Goal: Information Seeking & Learning: Learn about a topic

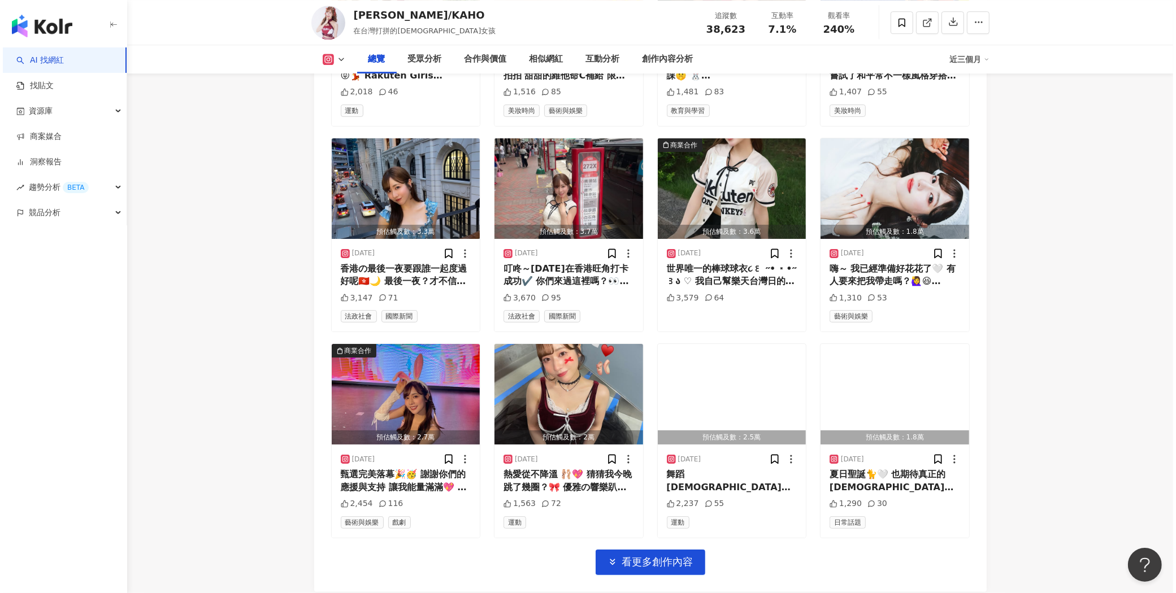
scroll to position [473, 0]
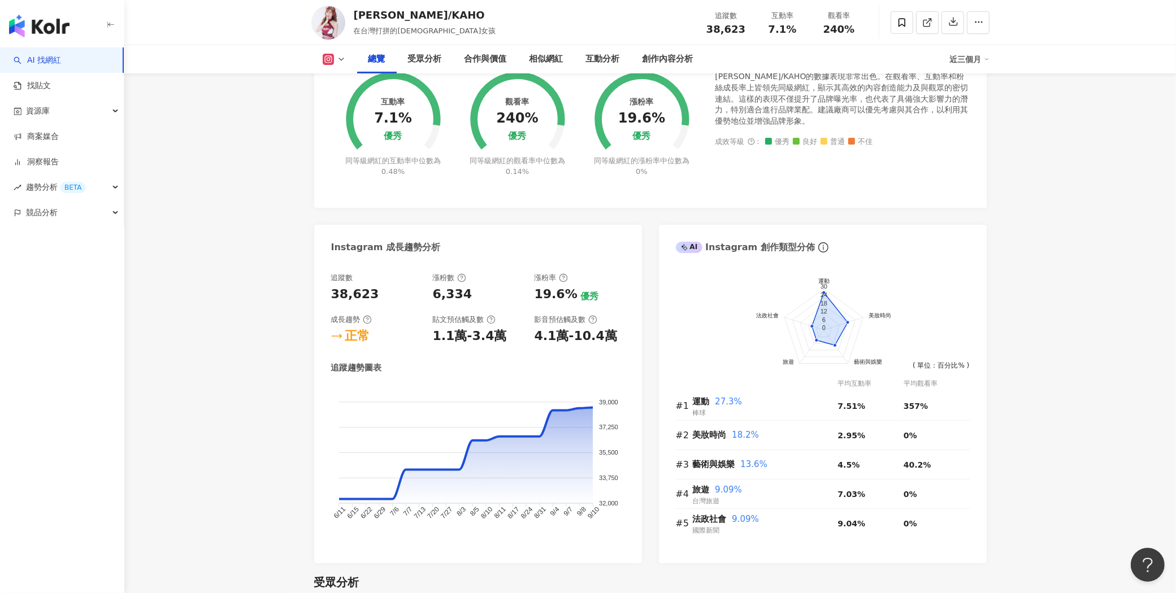
click at [62, 367] on div "AI 找網紅 找貼文 資源庫 商案媒合 洞察報告 趨勢分析 BETA 競品分析" at bounding box center [62, 320] width 124 height 546
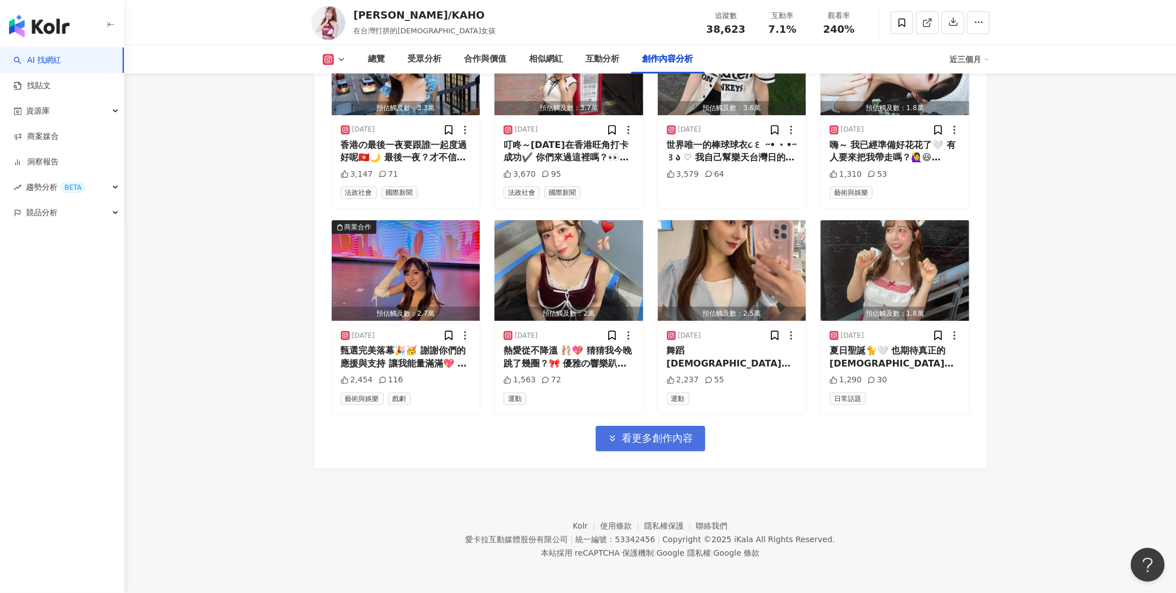
click at [612, 438] on polyline "button" at bounding box center [612, 437] width 5 height 2
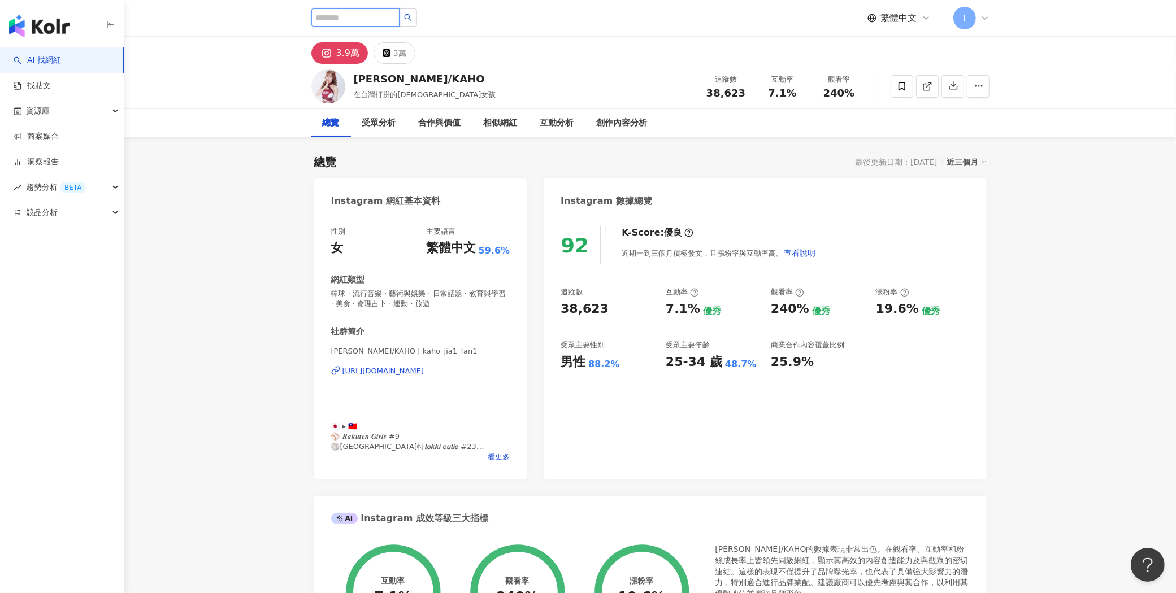
click at [393, 15] on input "search" at bounding box center [355, 17] width 88 height 18
type input "**"
click at [417, 15] on button "button" at bounding box center [408, 17] width 18 height 18
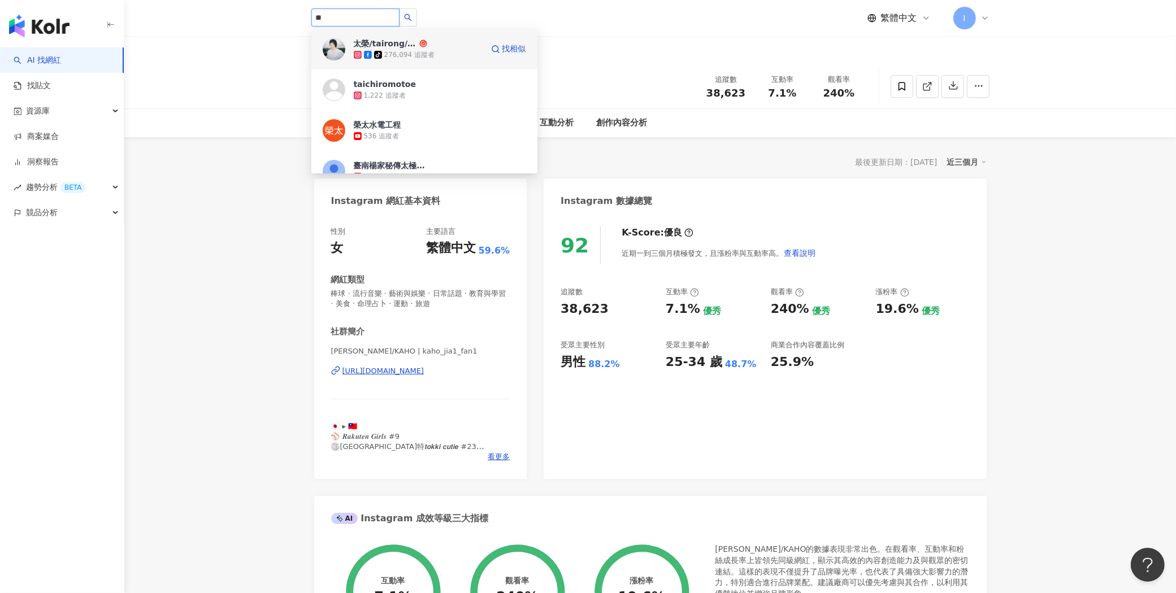
click at [400, 50] on div "276,094 追蹤者" at bounding box center [409, 55] width 50 height 10
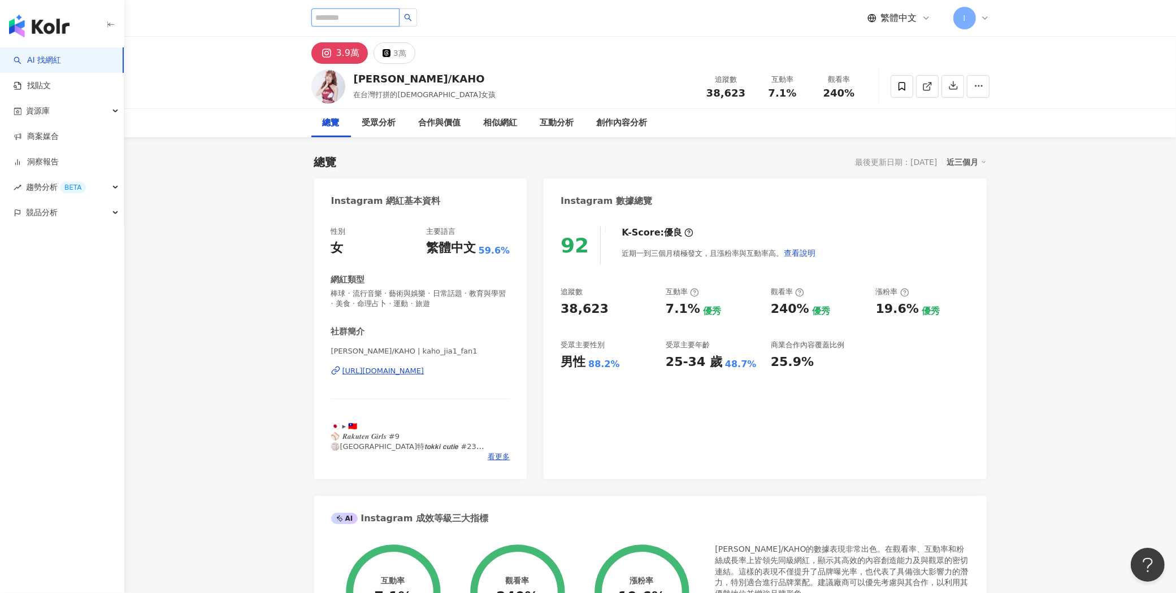
click at [362, 13] on input "search" at bounding box center [355, 17] width 88 height 18
type input "**"
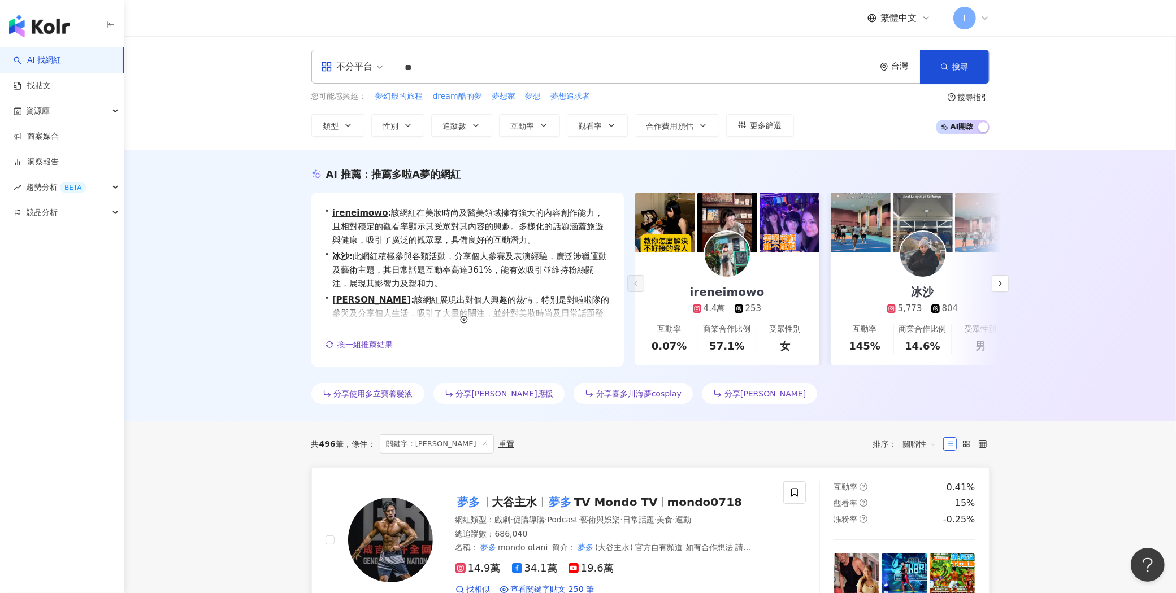
click at [691, 507] on span "mondo0718" at bounding box center [704, 503] width 75 height 14
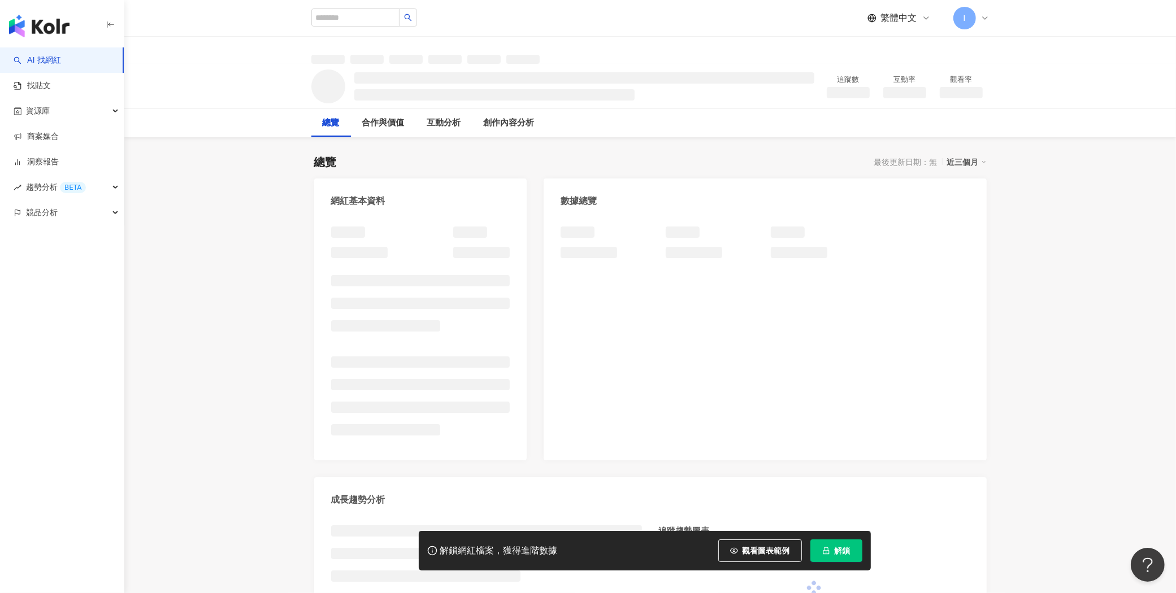
click at [835, 557] on button "解鎖" at bounding box center [836, 551] width 52 height 23
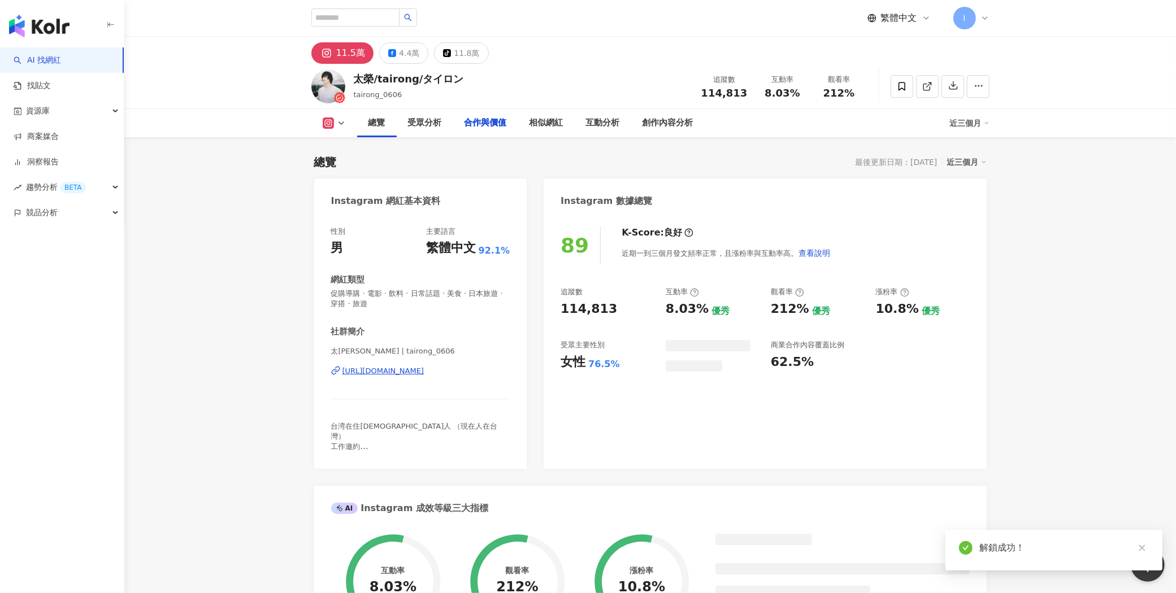
scroll to position [1779, 0]
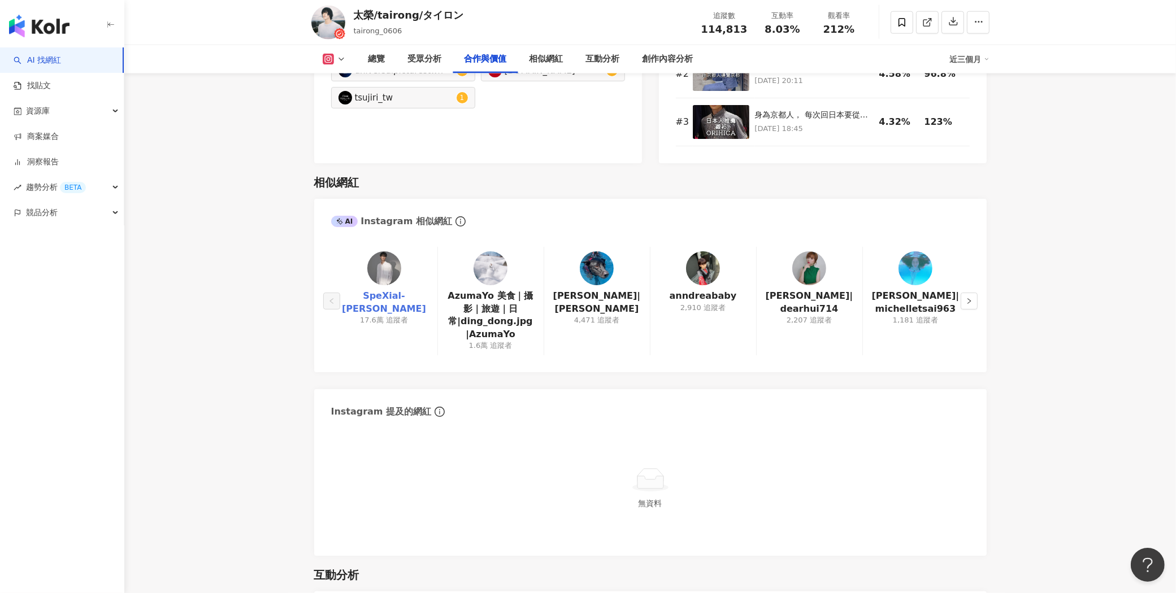
drag, startPoint x: 394, startPoint y: 253, endPoint x: 379, endPoint y: 277, distance: 28.2
click at [973, 293] on button "button" at bounding box center [969, 301] width 17 height 17
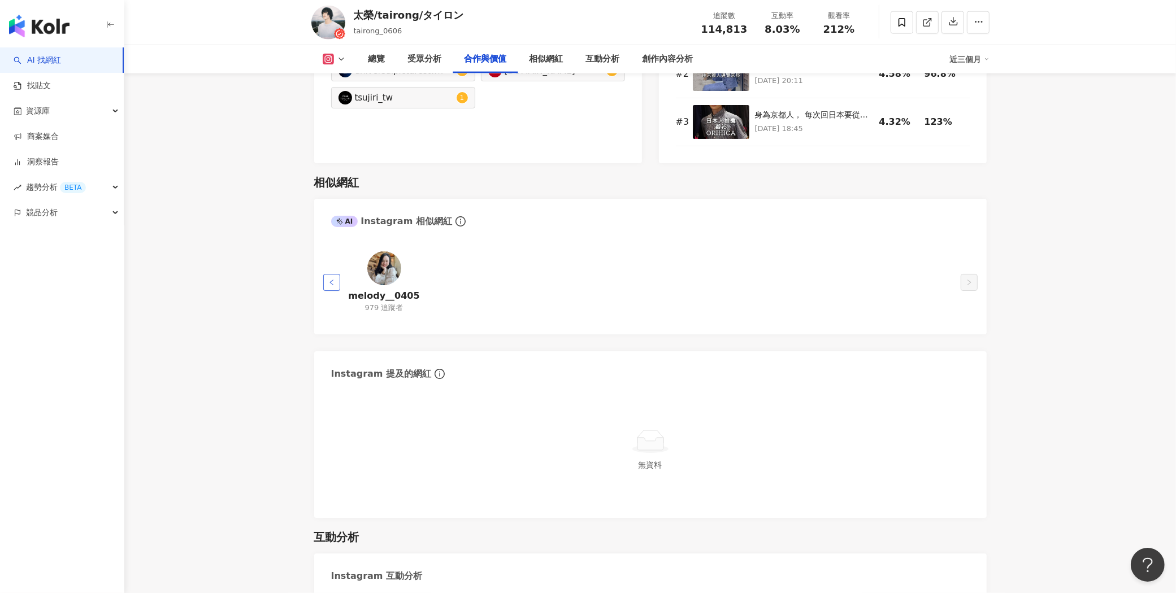
click at [331, 279] on icon "left" at bounding box center [331, 282] width 7 height 7
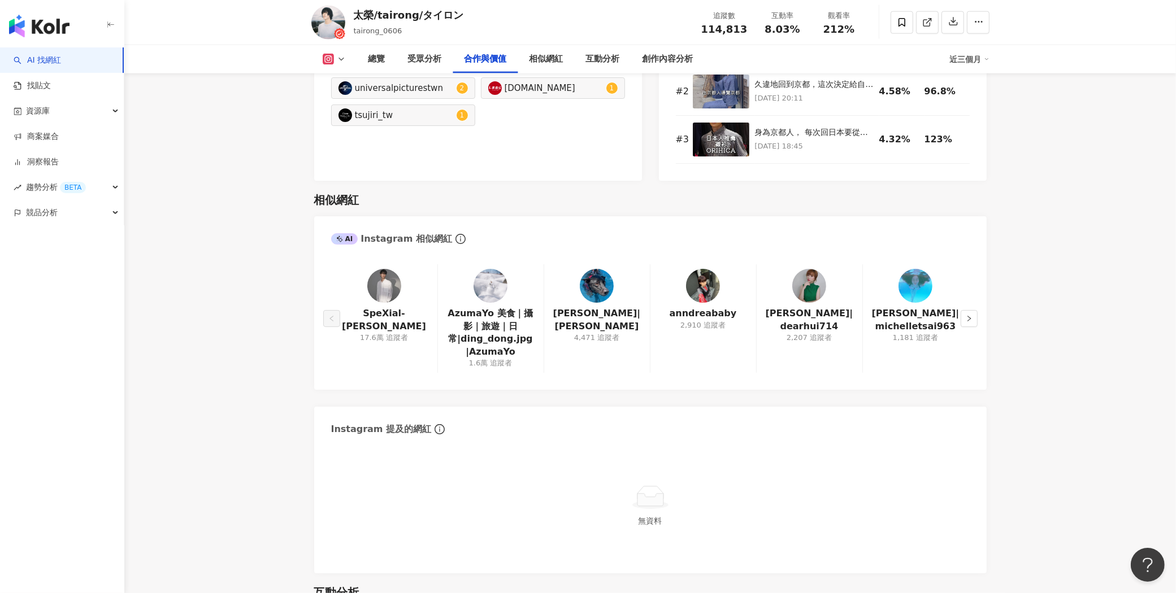
scroll to position [1755, 0]
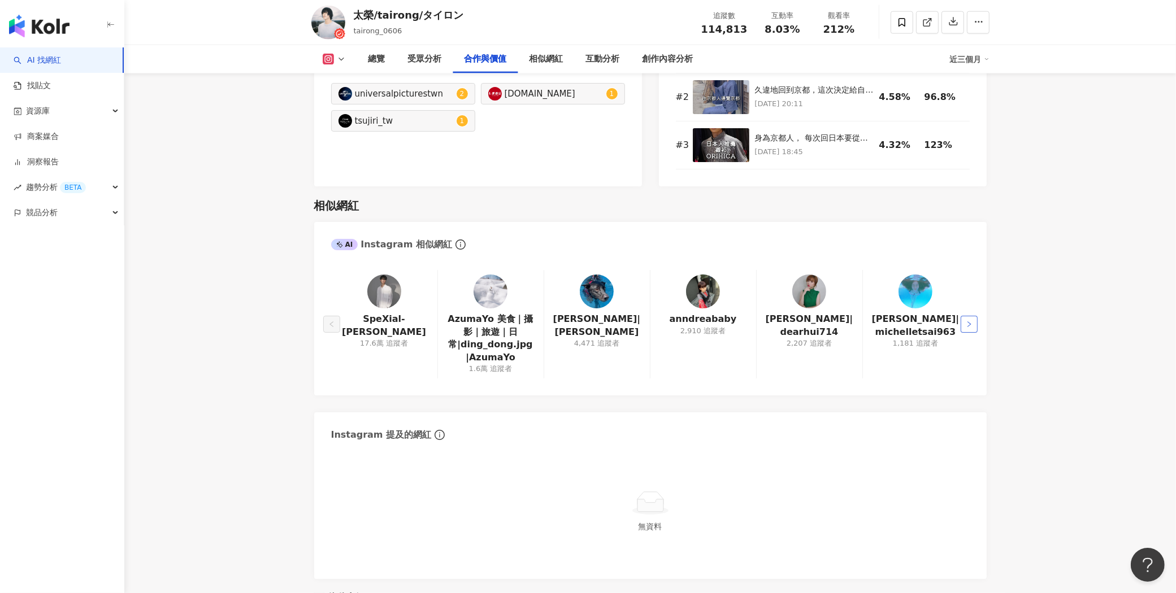
click at [966, 316] on button "button" at bounding box center [969, 324] width 17 height 17
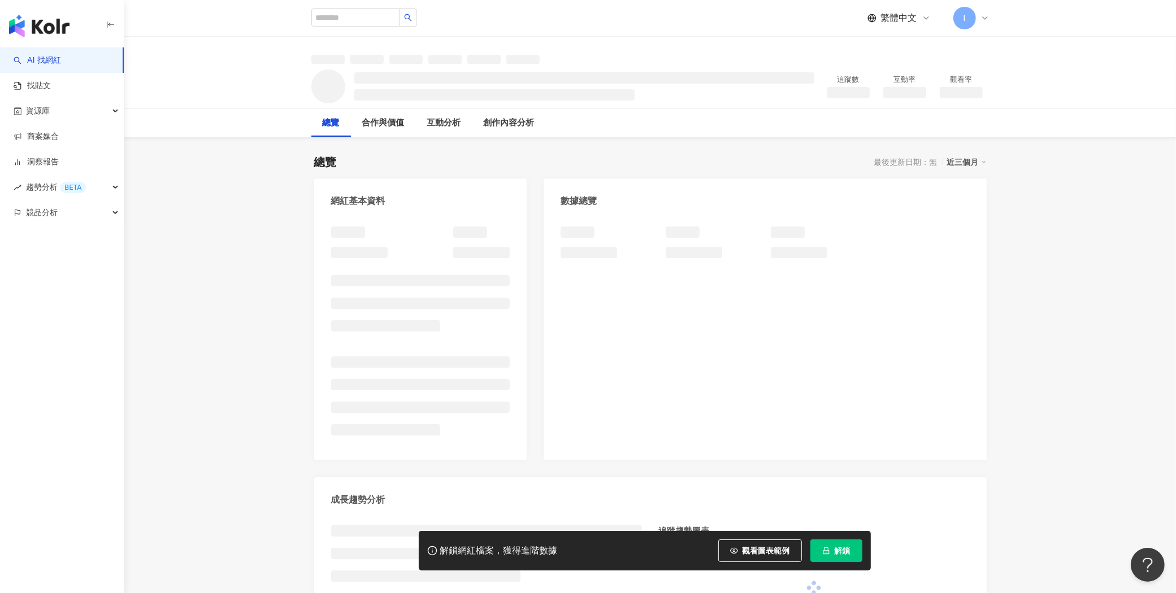
click at [843, 552] on span "解鎖" at bounding box center [843, 551] width 16 height 9
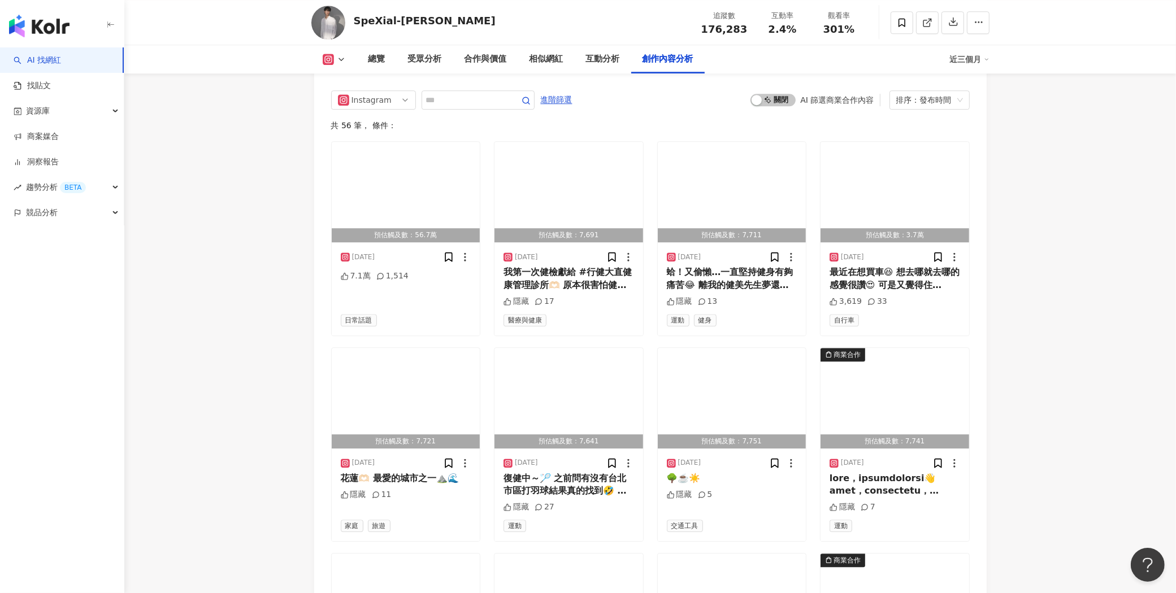
scroll to position [3457, 0]
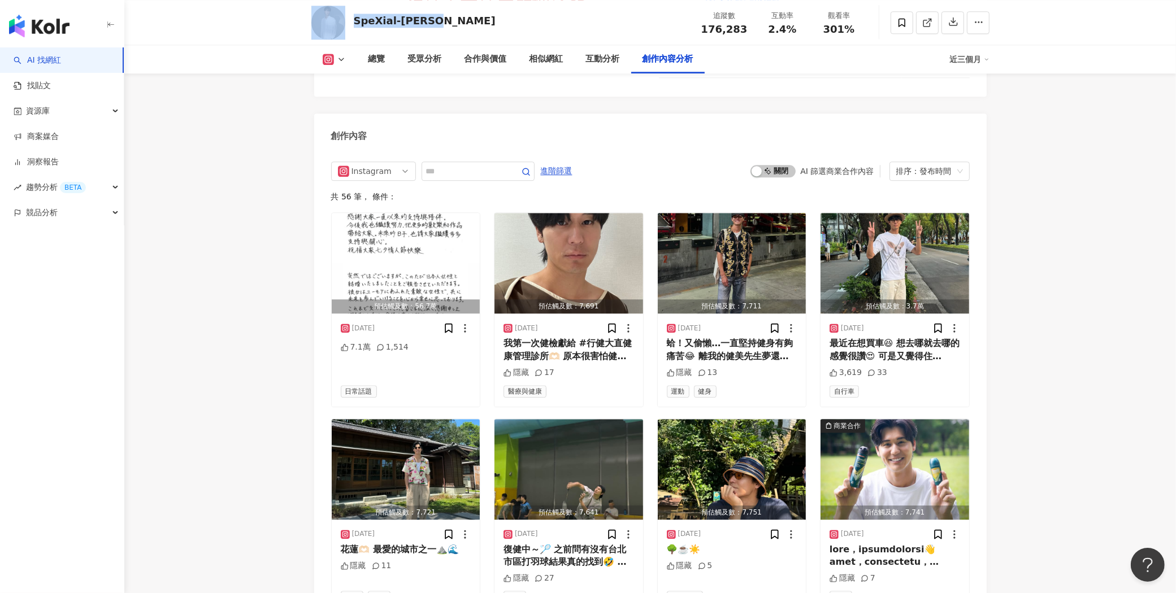
drag, startPoint x: 445, startPoint y: 18, endPoint x: 339, endPoint y: 18, distance: 106.3
click at [339, 18] on div "SpeXial-風田 Win 追蹤數 176,283 互動率 2.4% 觀看率 301%" at bounding box center [650, 22] width 723 height 45
copy div "SpeXial-[PERSON_NAME]"
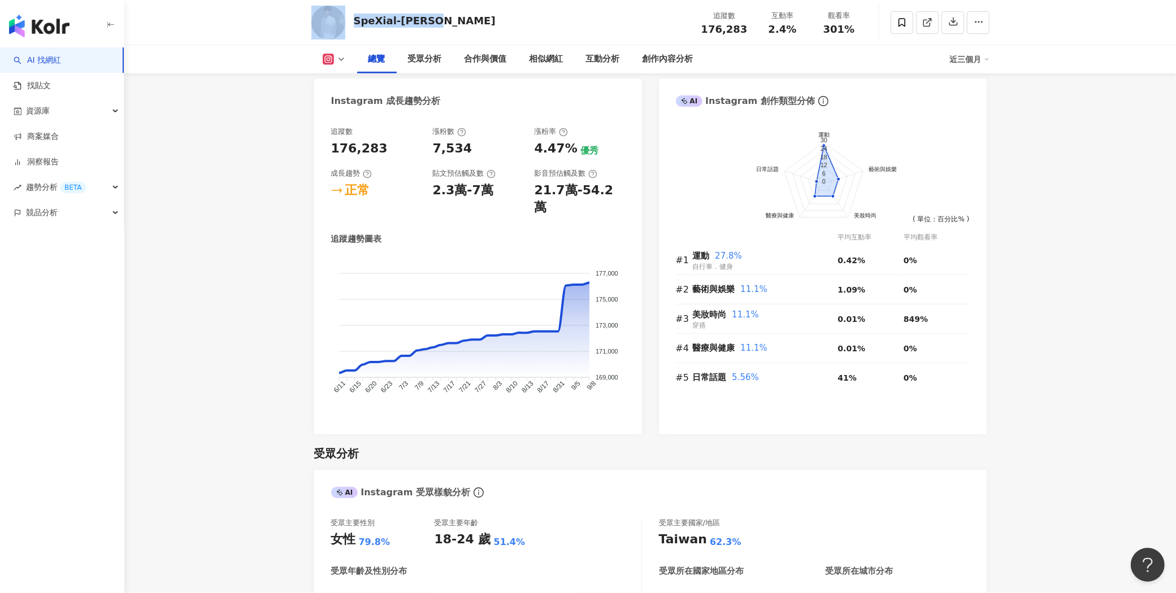
scroll to position [0, 0]
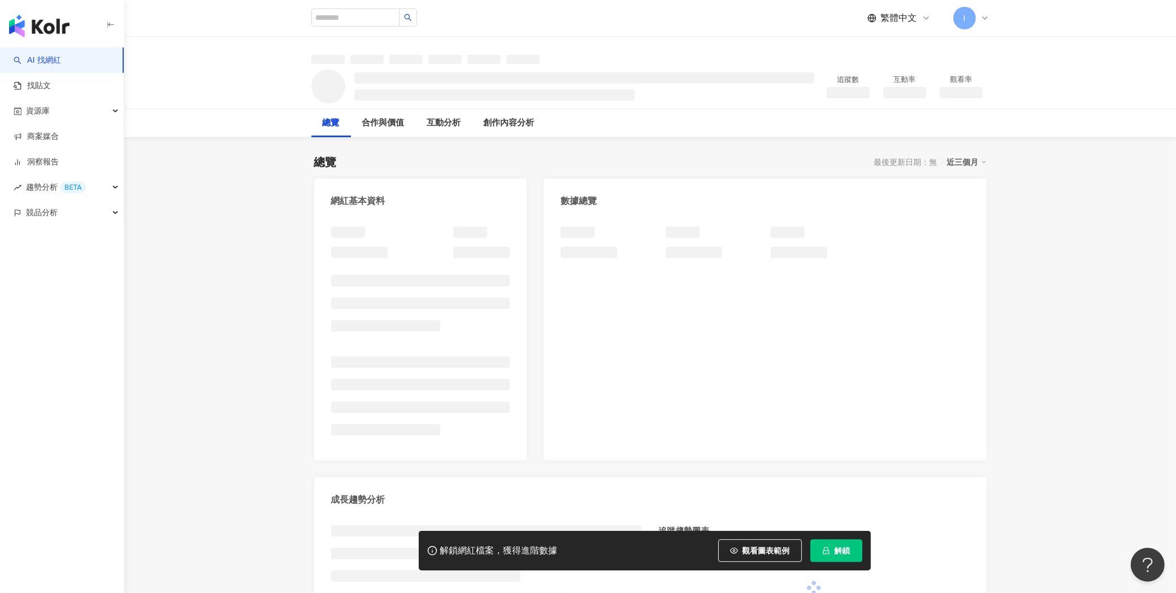
click at [843, 554] on span "解鎖" at bounding box center [843, 551] width 16 height 9
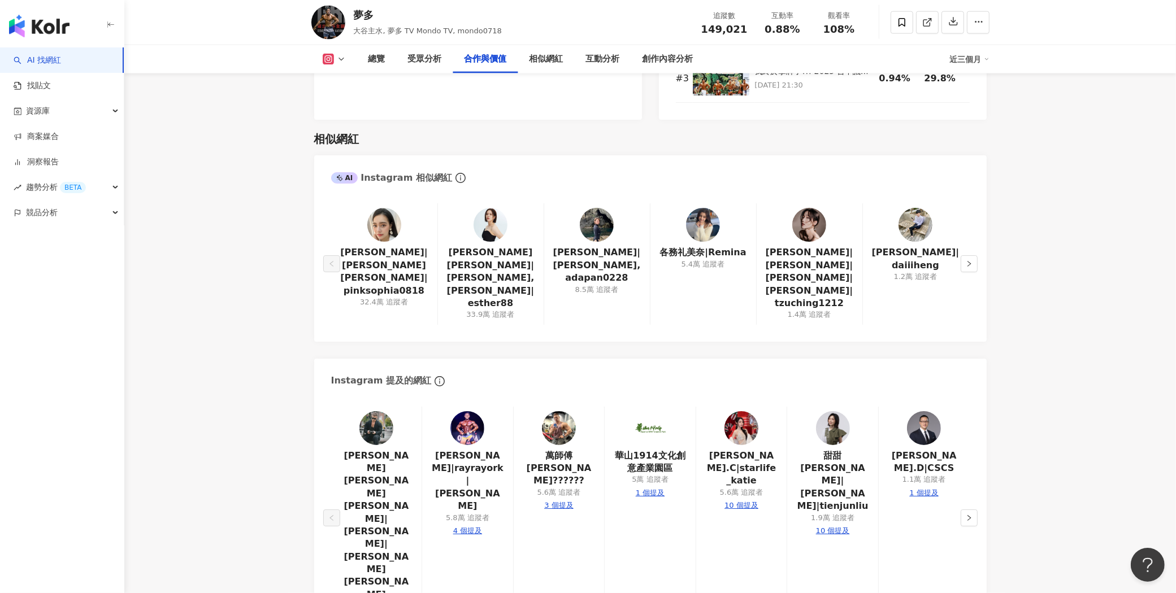
scroll to position [1789, 0]
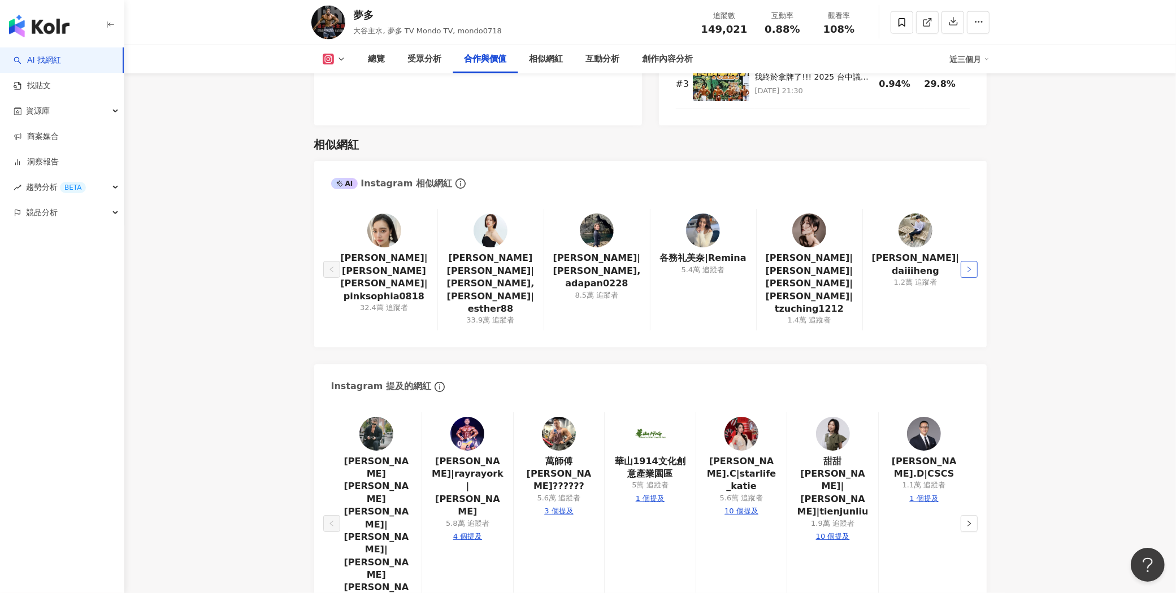
click at [966, 268] on button "button" at bounding box center [969, 269] width 17 height 17
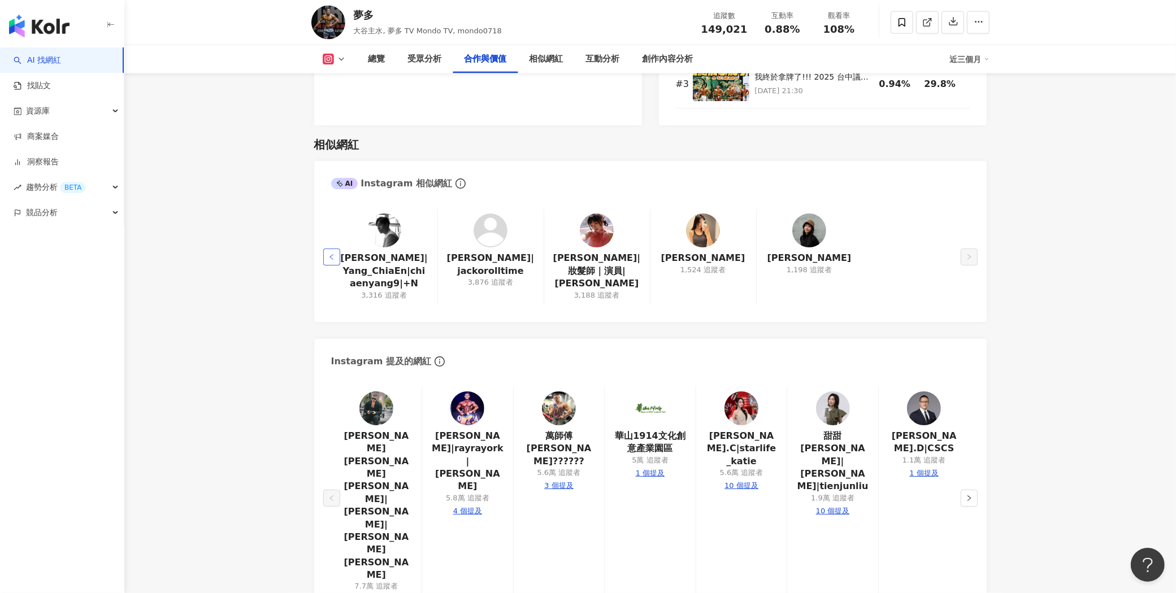
click at [328, 258] on icon "left" at bounding box center [331, 257] width 7 height 7
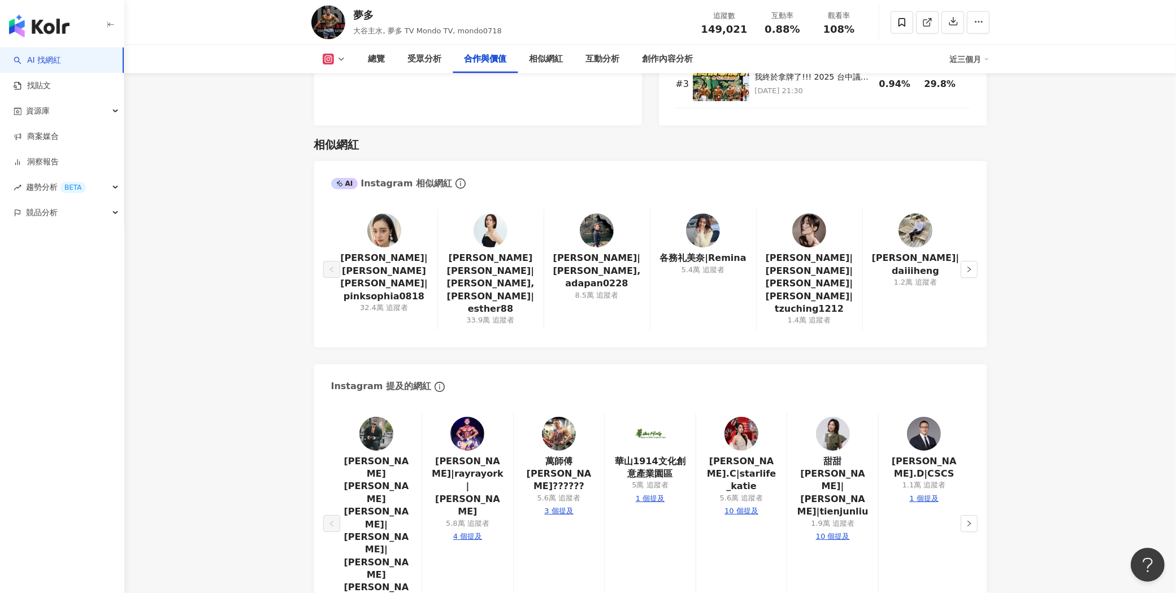
click at [332, 465] on div "[PERSON_NAME][PERSON_NAME] [PERSON_NAME]|[PERSON_NAME][PERSON_NAME] [PERSON_NAM…" at bounding box center [376, 524] width 91 height 223
click at [970, 515] on button "button" at bounding box center [969, 523] width 17 height 17
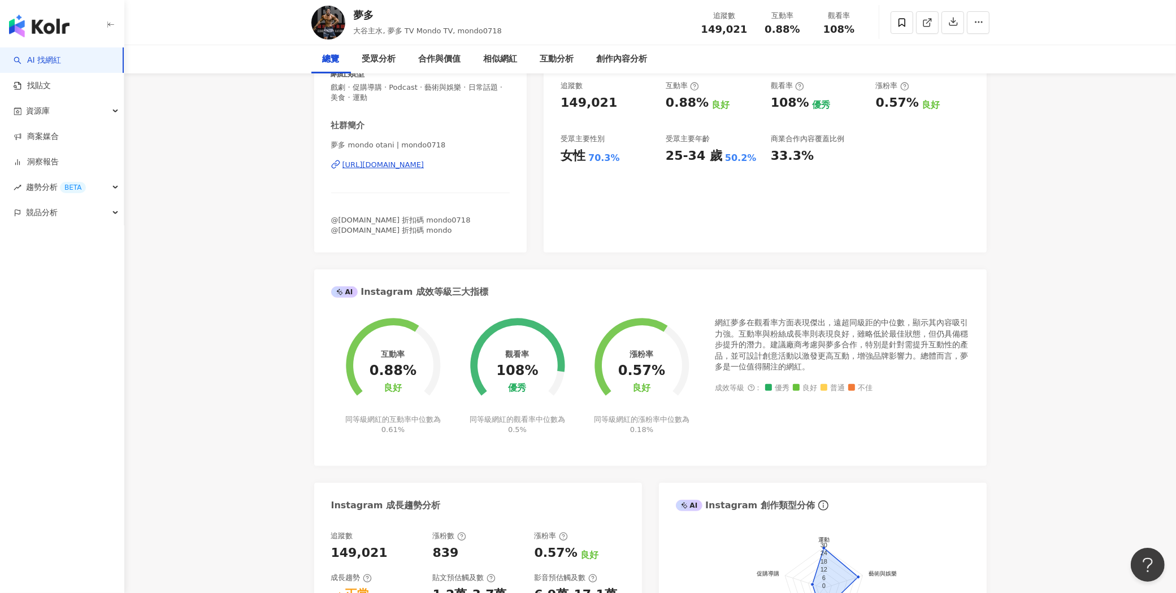
scroll to position [0, 0]
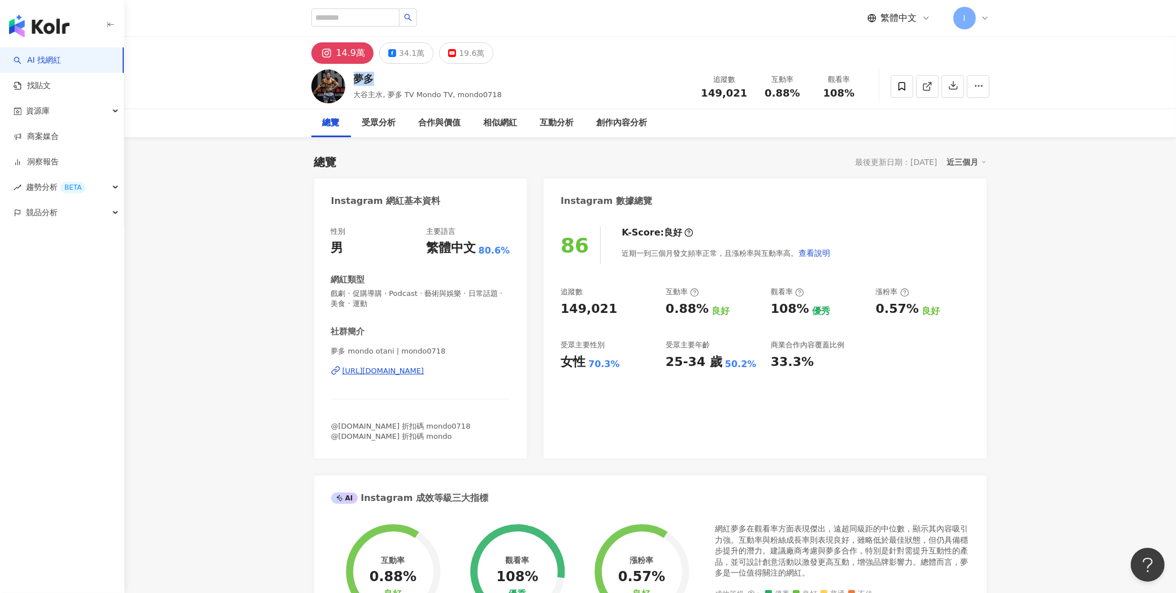
drag, startPoint x: 374, startPoint y: 77, endPoint x: 358, endPoint y: 77, distance: 16.4
click at [358, 77] on div "夢多" at bounding box center [428, 79] width 148 height 14
copy div "夢多"
click at [388, 13] on input "search" at bounding box center [355, 17] width 88 height 18
type input "**"
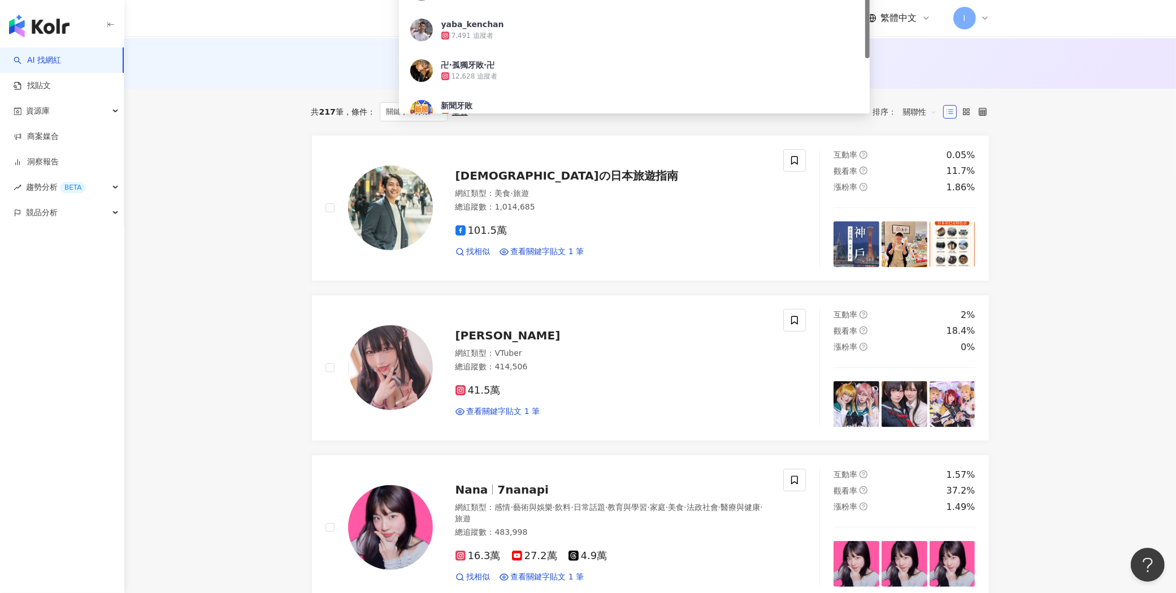
scroll to position [85, 0]
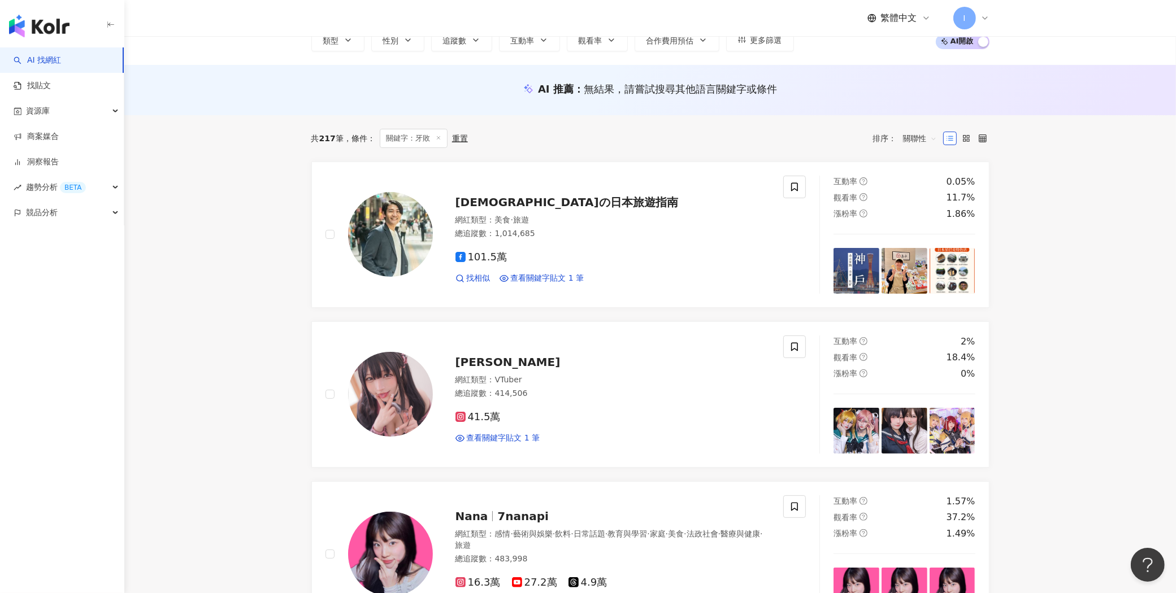
click at [54, 516] on div "AI 找網紅 找貼文 資源庫 商案媒合 洞察報告 趨勢分析 BETA 競品分析" at bounding box center [62, 320] width 124 height 546
